Goal: Communication & Community: Answer question/provide support

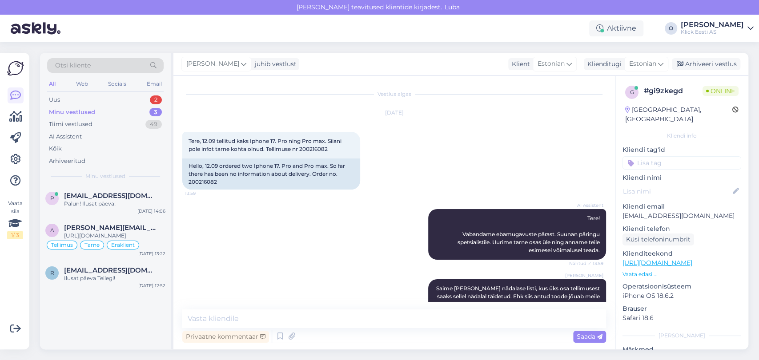
scroll to position [368, 0]
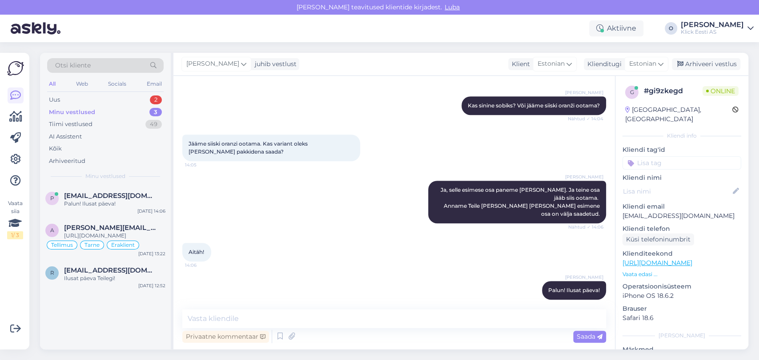
click at [82, 97] on div "Uus 2" at bounding box center [105, 100] width 116 height 12
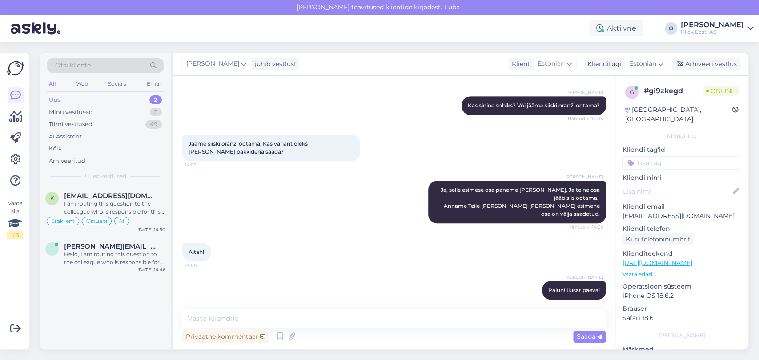
click at [82, 97] on div "Uus 2" at bounding box center [105, 100] width 116 height 12
click at [96, 193] on span "[EMAIL_ADDRESS][DOMAIN_NAME]" at bounding box center [110, 196] width 92 height 8
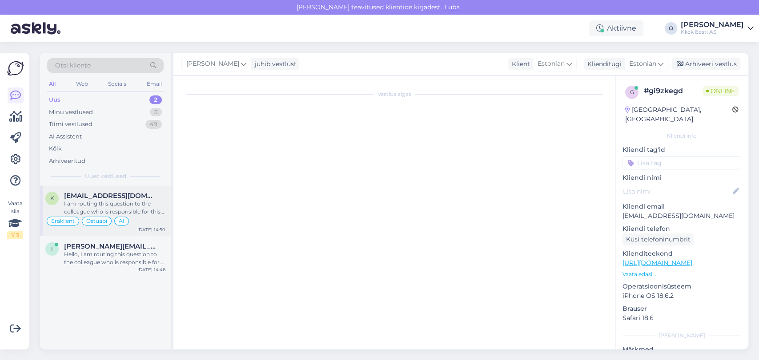
scroll to position [2089, 0]
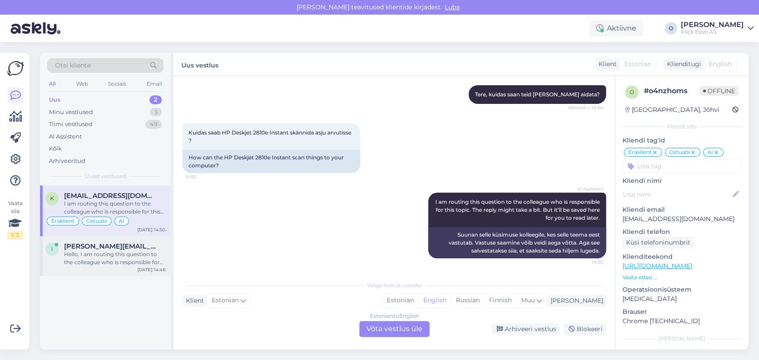
click at [120, 255] on div "Hello, I am routing this question to the colleague who is responsible for this …" at bounding box center [114, 259] width 101 height 16
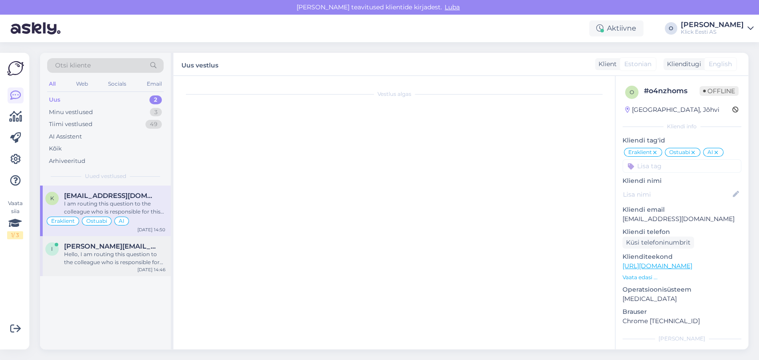
scroll to position [0, 0]
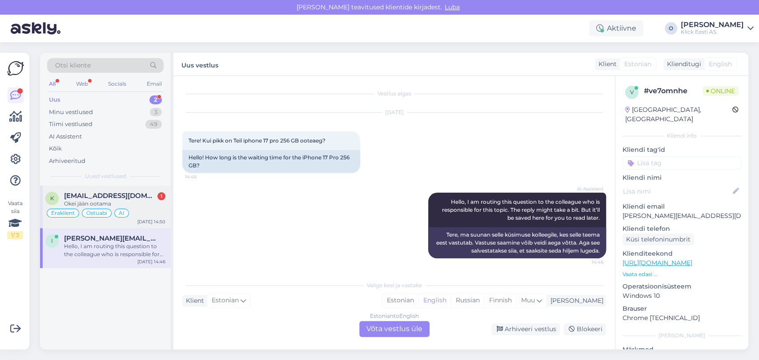
click at [88, 200] on div "Okei jään ootama" at bounding box center [114, 204] width 101 height 8
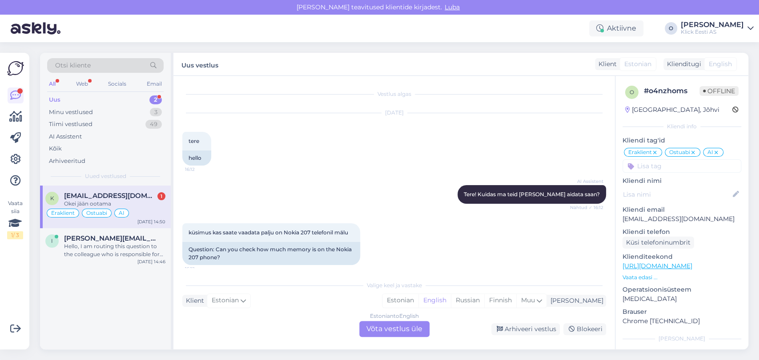
scroll to position [2142, 0]
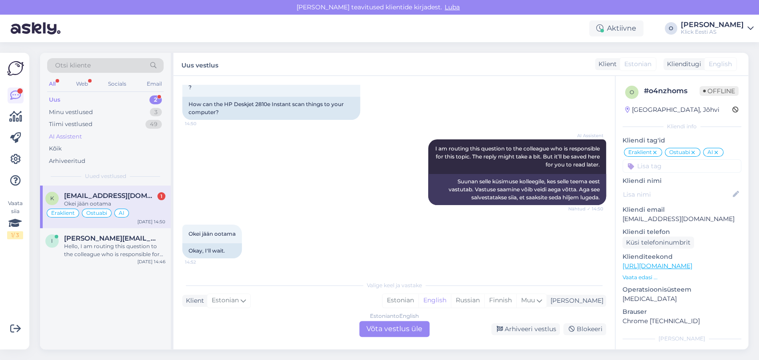
click at [125, 131] on div "AI Assistent" at bounding box center [105, 137] width 116 height 12
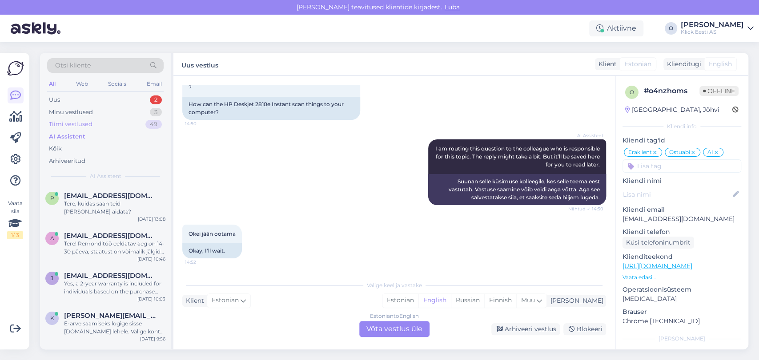
click at [105, 125] on div "Tiimi vestlused 49" at bounding box center [105, 124] width 116 height 12
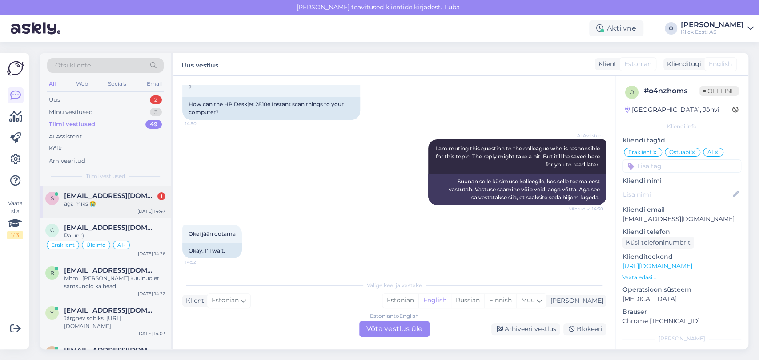
click at [84, 208] on div "s [EMAIL_ADDRESS][DOMAIN_NAME] 1 aga miks 😭 [DATE] 14:47" at bounding box center [105, 202] width 131 height 32
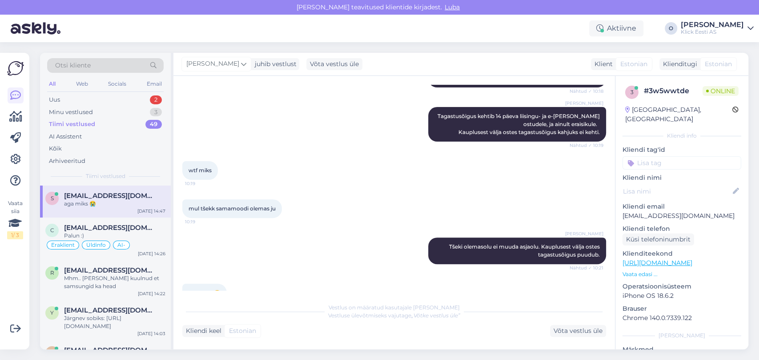
scroll to position [186, 0]
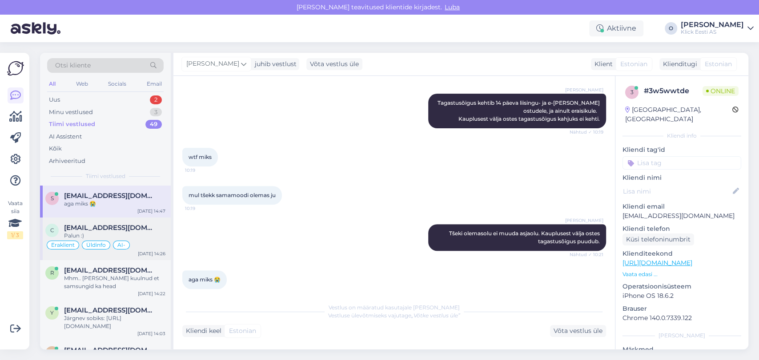
click at [95, 224] on span "[EMAIL_ADDRESS][DOMAIN_NAME]" at bounding box center [110, 228] width 92 height 8
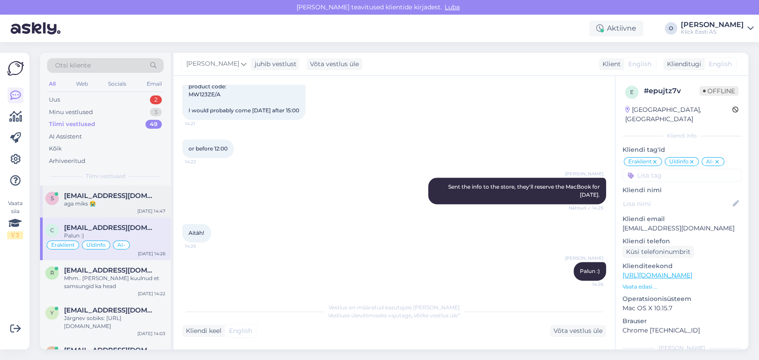
click at [90, 211] on div "s [EMAIL_ADDRESS][DOMAIN_NAME] aga miks 😭 [DATE] 14:47" at bounding box center [105, 202] width 131 height 32
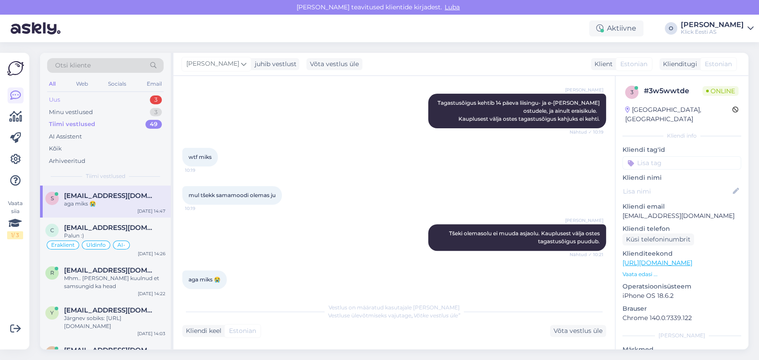
click at [103, 95] on div "Uus 3" at bounding box center [105, 100] width 116 height 12
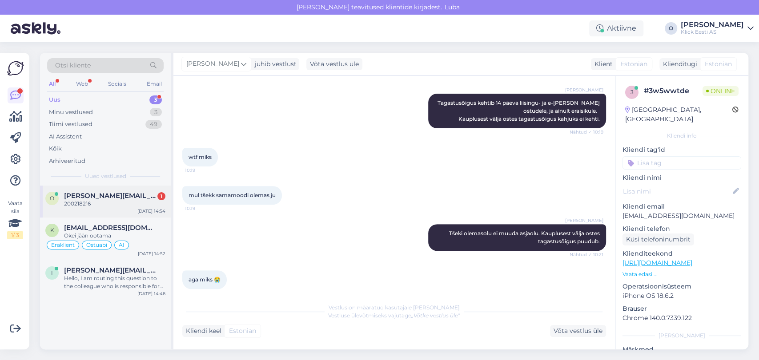
click at [116, 186] on div "O [EMAIL_ADDRESS][DOMAIN_NAME] 1 200218216 [DATE] 14:54" at bounding box center [105, 202] width 131 height 32
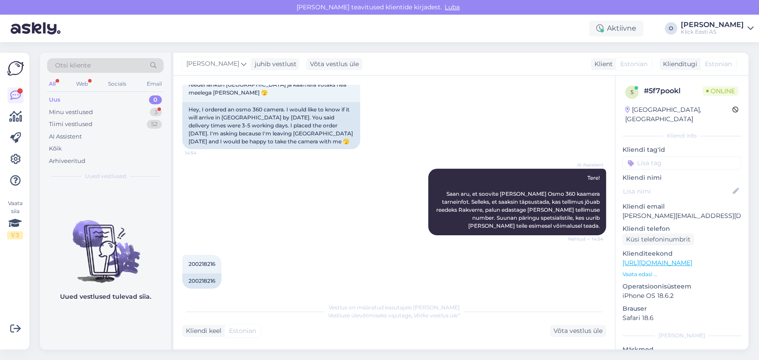
scroll to position [211, 0]
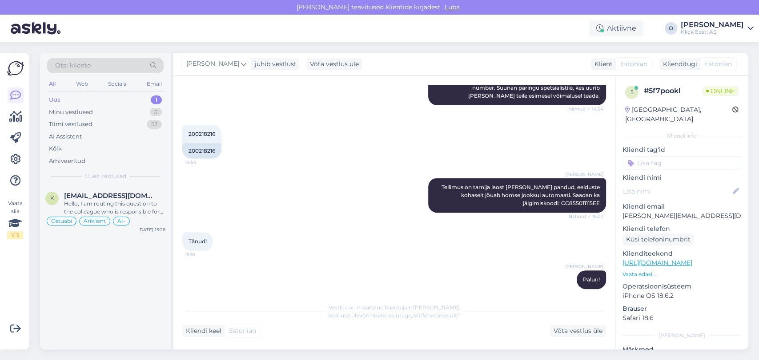
click at [122, 99] on div "Uus 1" at bounding box center [105, 100] width 116 height 12
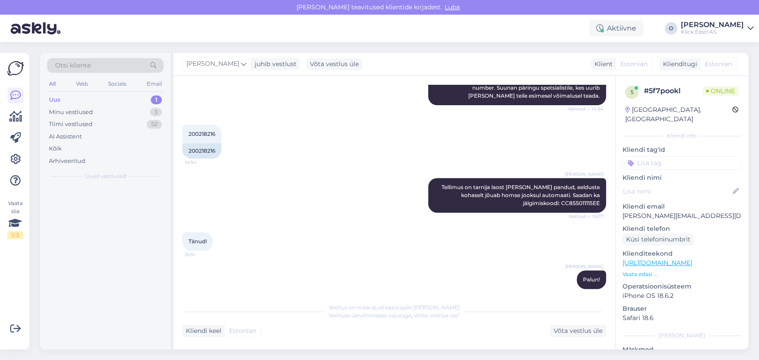
click at [122, 99] on div "Uus 1" at bounding box center [105, 100] width 116 height 12
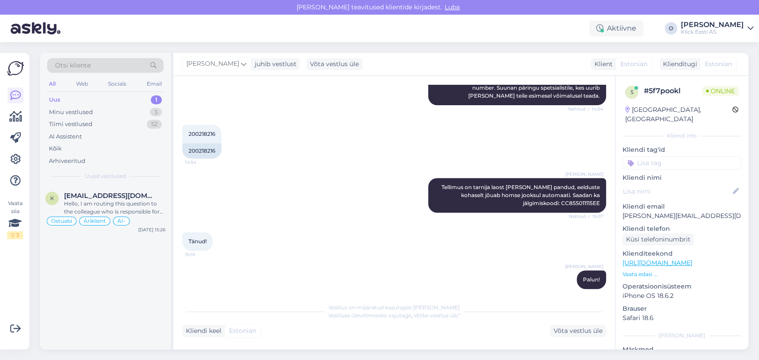
click at [122, 99] on div "Uus 1" at bounding box center [105, 100] width 116 height 12
click at [113, 190] on div "[PERSON_NAME] [PERSON_NAME][EMAIL_ADDRESS][DOMAIN_NAME] Hello, I am routing thi…" at bounding box center [105, 211] width 131 height 51
